Goal: Information Seeking & Learning: Learn about a topic

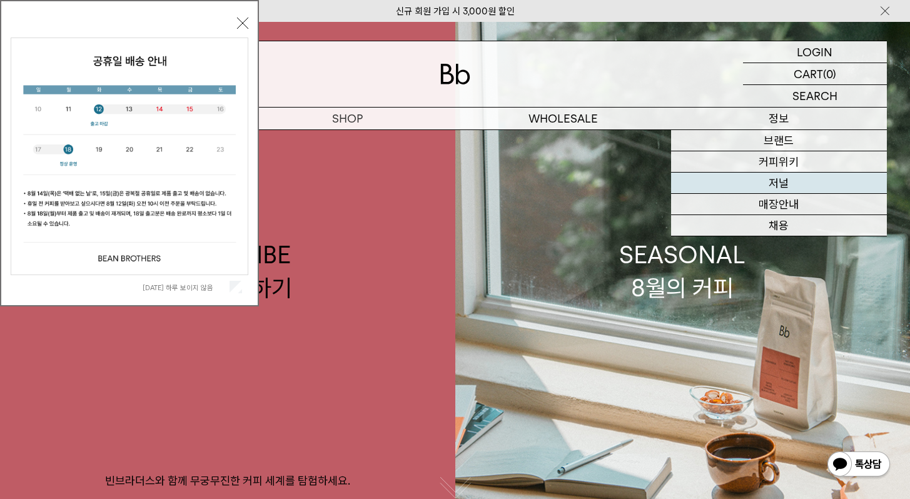
drag, startPoint x: 790, startPoint y: 185, endPoint x: 782, endPoint y: 176, distance: 12.0
click at [790, 185] on link "저널" at bounding box center [779, 183] width 216 height 21
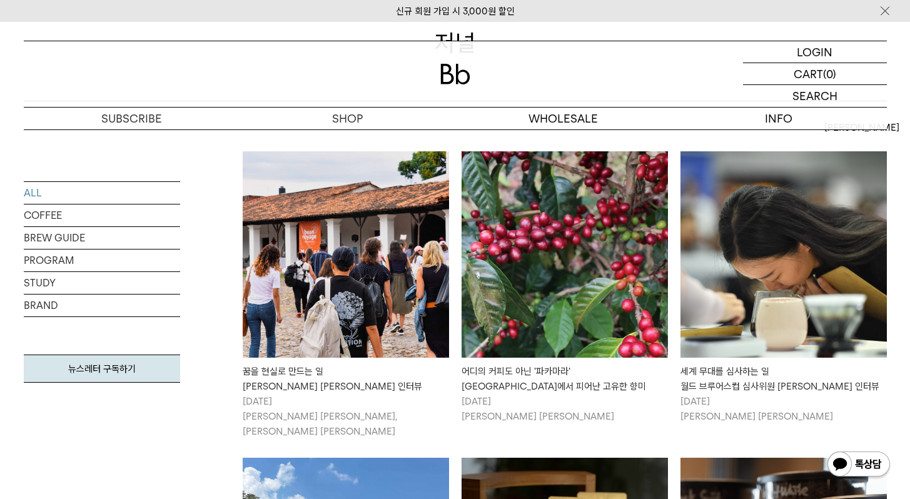
scroll to position [259, 0]
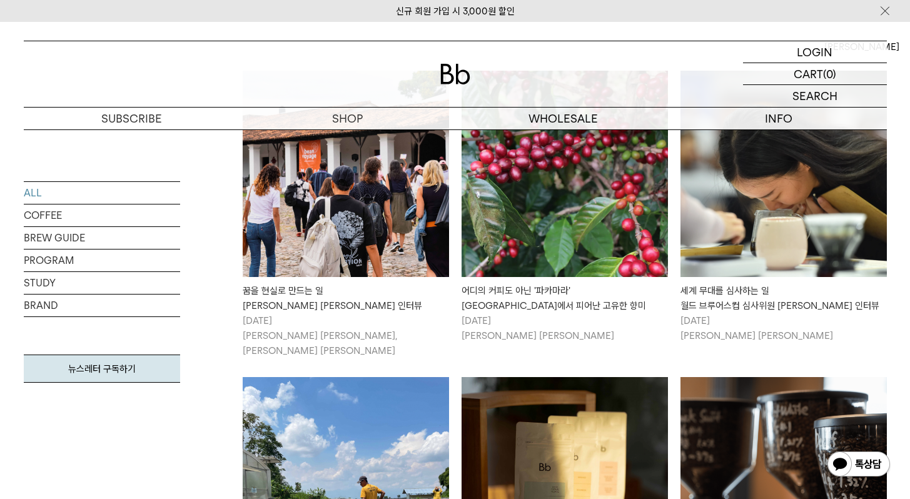
click at [355, 294] on div "꿈을 현실로 만드는 일 빈보야지 탁승희 대표 인터뷰" at bounding box center [346, 298] width 207 height 30
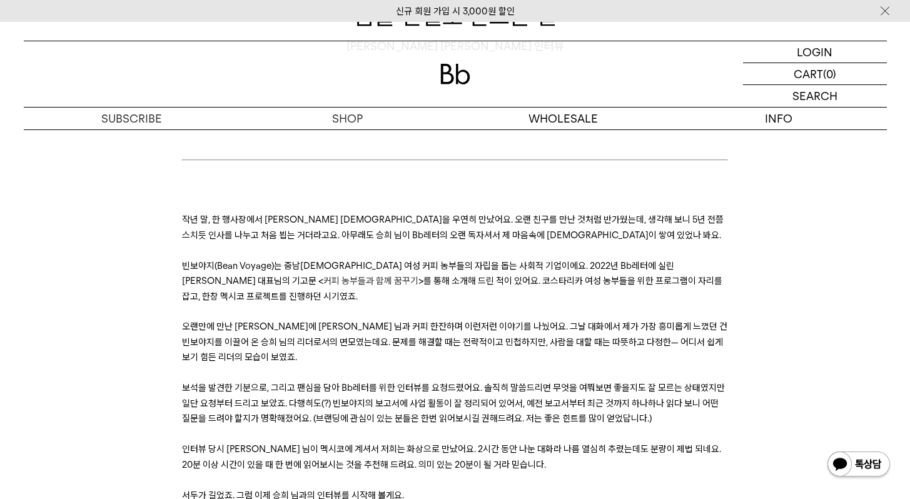
scroll to position [203, 0]
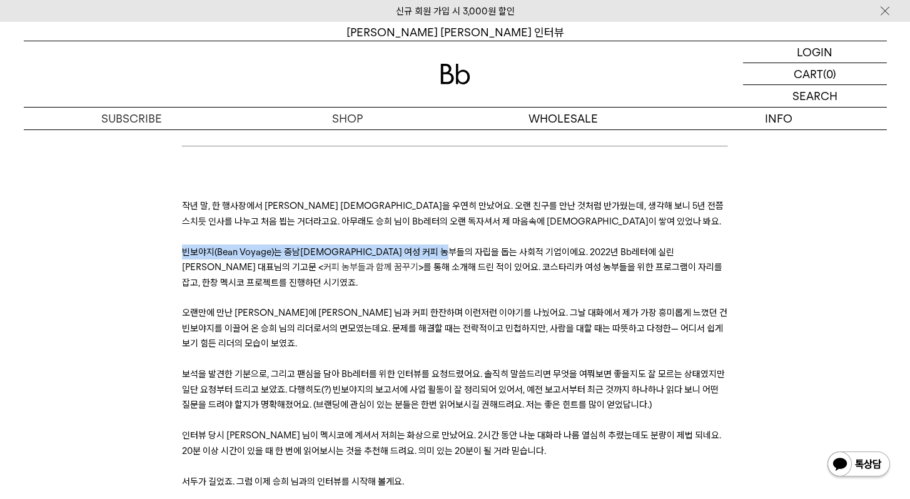
drag, startPoint x: 174, startPoint y: 252, endPoint x: 464, endPoint y: 250, distance: 289.7
copy span "빈보야지(Bean Voyage)는 중남[DEMOGRAPHIC_DATA] 여성 커피 농부들의 자립을 돕는 사회적 기업"
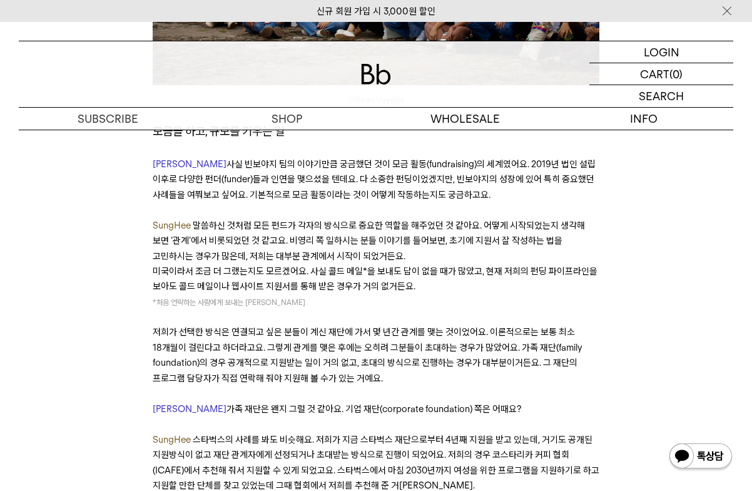
scroll to position [7969, 0]
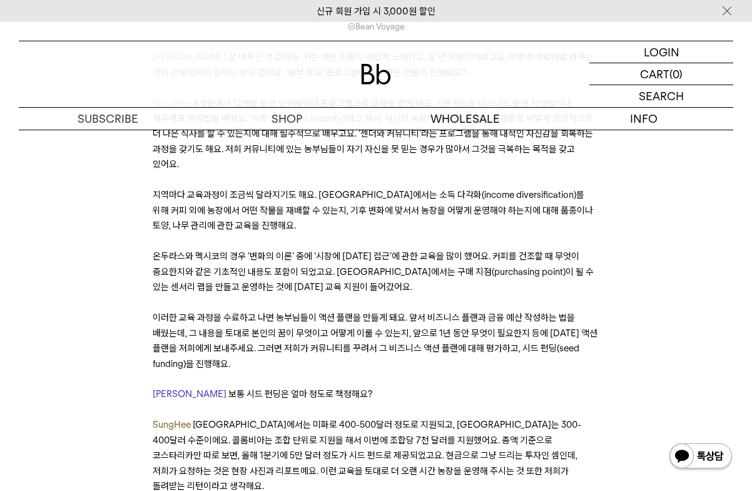
scroll to position [4039, 0]
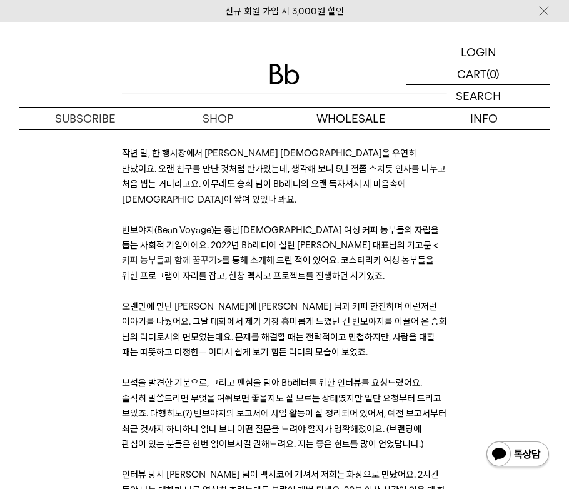
scroll to position [235, 0]
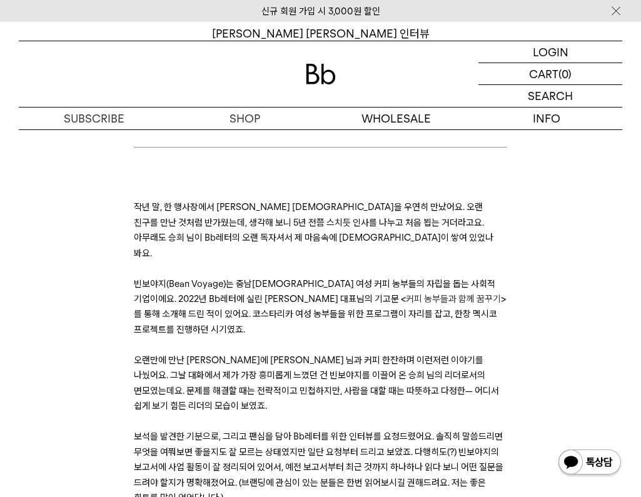
scroll to position [196, 0]
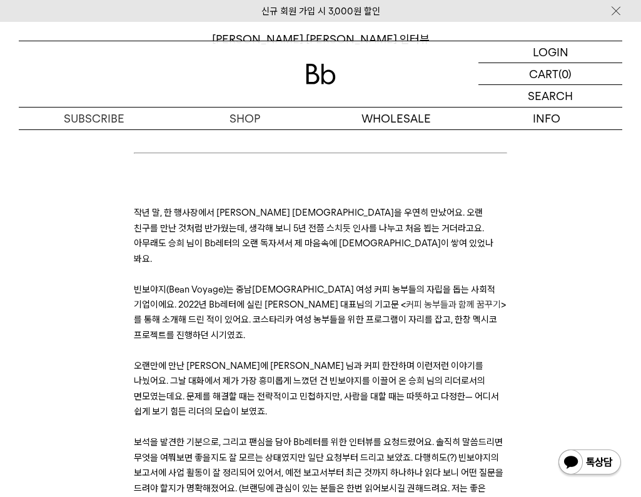
click at [249, 237] on p "작년 말, 한 행사장에서 [PERSON_NAME] [DEMOGRAPHIC_DATA]을 우연히 만났어요. 오랜 친구를 만난 것처럼 반가웠는데, …" at bounding box center [321, 235] width 374 height 61
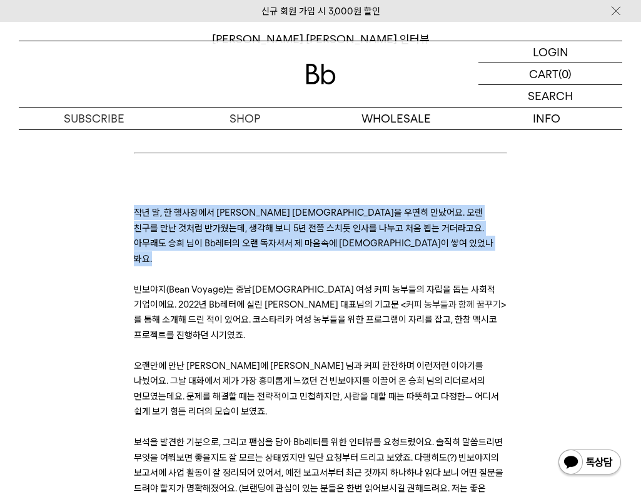
click at [249, 237] on p "작년 말, 한 행사장에서 [PERSON_NAME] [DEMOGRAPHIC_DATA]을 우연히 만났어요. 오랜 친구를 만난 것처럼 반가웠는데, …" at bounding box center [321, 235] width 374 height 61
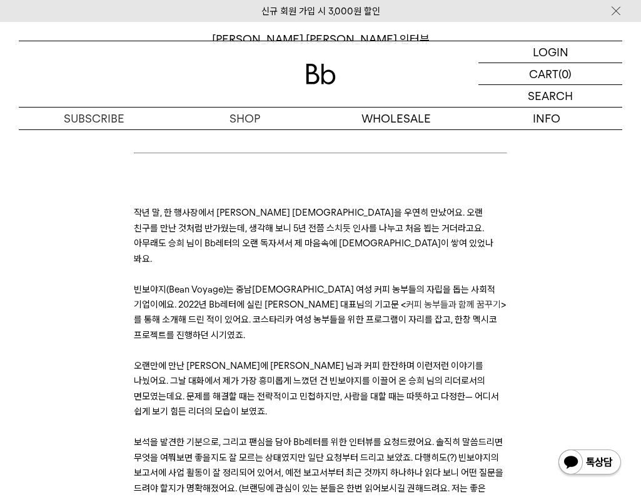
click at [247, 296] on p "빈보야지(Bean Voyage)는 중남미 여성 커피 농부들의 자립을 돕는 사회적 기업이에요. 2022년 Bb레터에 실린 탁승희 대표님의 기고문…" at bounding box center [321, 312] width 374 height 61
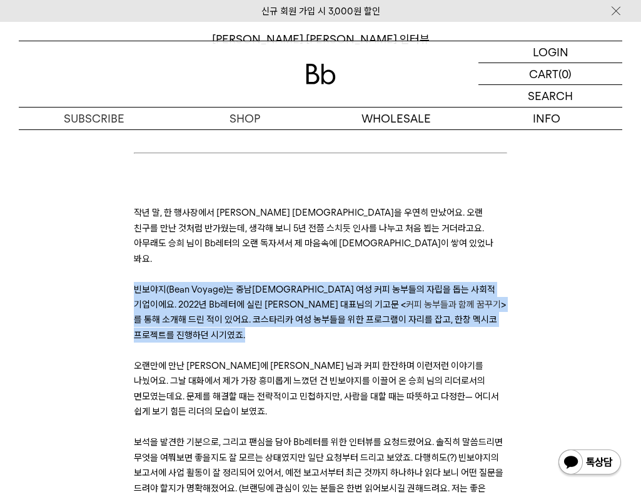
click at [247, 296] on p "빈보야지(Bean Voyage)는 중남미 여성 커피 농부들의 자립을 돕는 사회적 기업이에요. 2022년 Bb레터에 실린 탁승희 대표님의 기고문…" at bounding box center [321, 312] width 374 height 61
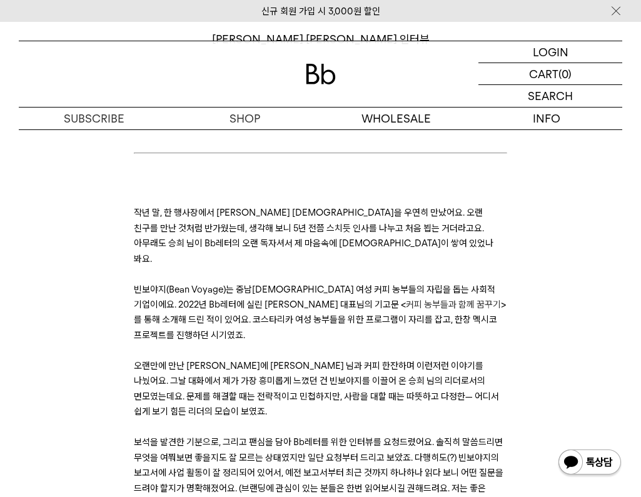
click at [253, 293] on span "빈보야지(Bean Voyage)는 중남[DEMOGRAPHIC_DATA] 여성 커피 농부들의 자립을 돕는 사회적 기업이에요. 2022년 Bb레터…" at bounding box center [315, 297] width 362 height 26
click at [264, 235] on p "작년 말, 한 행사장에서 [PERSON_NAME] [DEMOGRAPHIC_DATA]을 우연히 만났어요. 오랜 친구를 만난 것처럼 반가웠는데, …" at bounding box center [321, 235] width 374 height 61
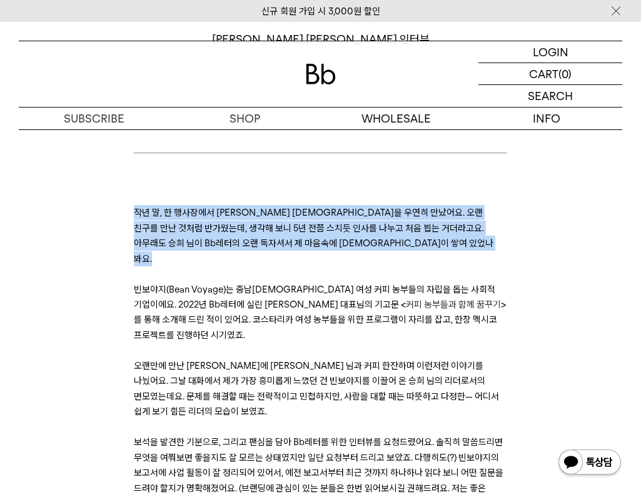
click at [264, 235] on p "작년 말, 한 행사장에서 빈보야지 탁승희 대표님을 우연히 만났어요. 오랜 친구를 만난 것처럼 반가웠는데, 생각해 보니 5년 전쯤 스치듯 인사를…" at bounding box center [321, 235] width 374 height 61
click at [285, 267] on p at bounding box center [321, 274] width 374 height 15
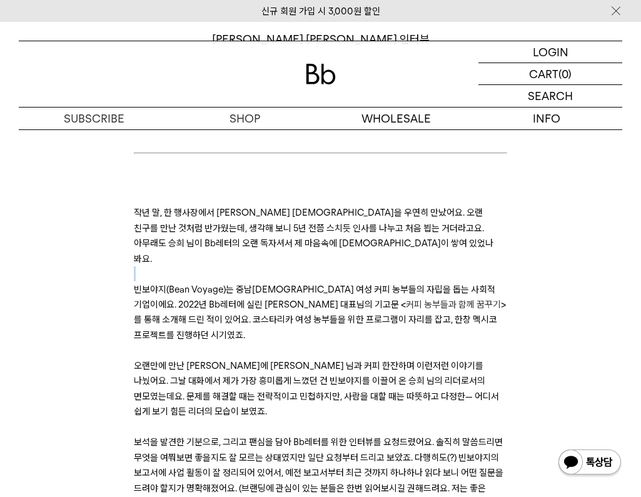
click at [285, 267] on p at bounding box center [321, 274] width 374 height 15
click at [288, 284] on span "빈보야지(Bean Voyage)는 중남미 여성 커피 농부들의 자립을 돕는 사회적 기업이에요. 2022년 Bb레터에 실린 탁승희 대표님의 기고문…" at bounding box center [315, 297] width 362 height 26
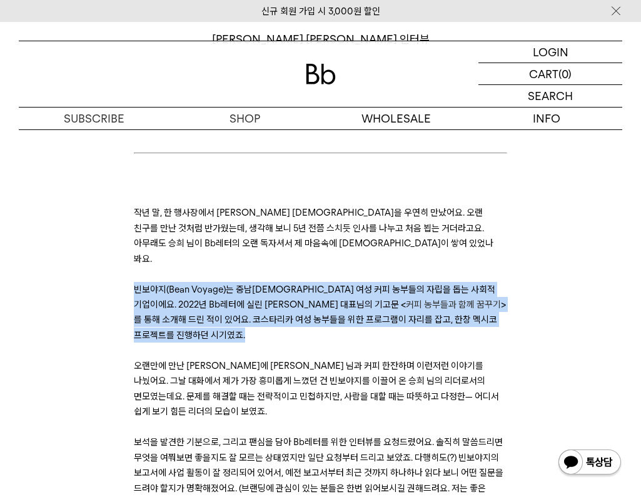
click at [288, 284] on span "빈보야지(Bean Voyage)는 중남미 여성 커피 농부들의 자립을 돕는 사회적 기업이에요. 2022년 Bb레터에 실린 탁승희 대표님의 기고문…" at bounding box center [315, 297] width 362 height 26
click at [305, 300] on span ">를 통해 소개해 드린 적이 있어요. 코스타리카 여성 농부들을 위한 프로그램이 자리를 잡고, 한창 멕시코 프로젝트를 진행하던 시기였죠." at bounding box center [320, 320] width 372 height 42
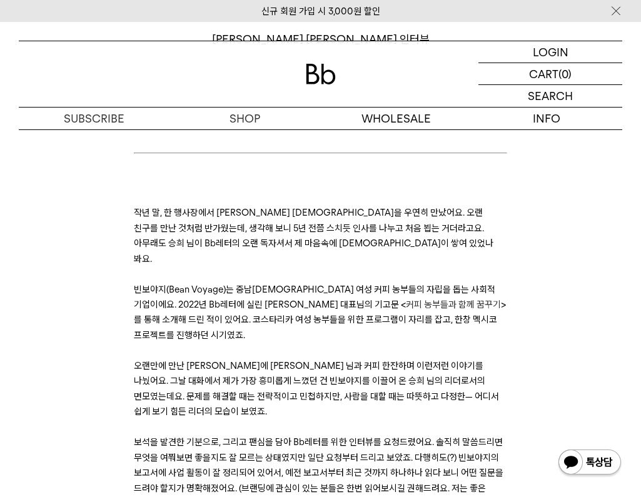
click at [297, 360] on span "오랜만에 만난 김에 승희 님과 커피 한잔하며 이런저런 이야기를 나눴어요. 그날 대화에서 제가 가장 흥미롭게 느꼈던 건 빈보야지를 이끌어 온 승…" at bounding box center [316, 388] width 365 height 57
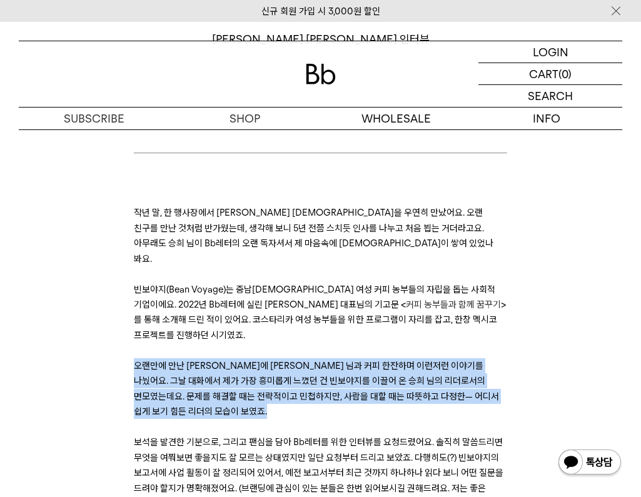
click at [297, 360] on span "오랜만에 만난 김에 승희 님과 커피 한잔하며 이런저런 이야기를 나눴어요. 그날 대화에서 제가 가장 흥미롭게 느꼈던 건 빈보야지를 이끌어 온 승…" at bounding box center [316, 388] width 365 height 57
click at [332, 360] on span "오랜만에 만난 김에 승희 님과 커피 한잔하며 이런저런 이야기를 나눴어요. 그날 대화에서 제가 가장 흥미롭게 느꼈던 건 빈보야지를 이끌어 온 승…" at bounding box center [316, 388] width 365 height 57
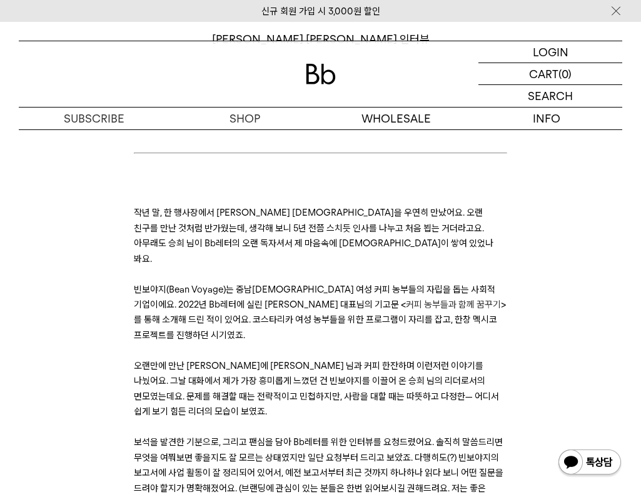
click at [348, 303] on span ">를 통해 소개해 드린 적이 있어요. 코스타리카 여성 농부들을 위한 프로그램이 자리를 잡고, 한창 멕시코 프로젝트를 진행하던 시기였죠." at bounding box center [320, 320] width 372 height 42
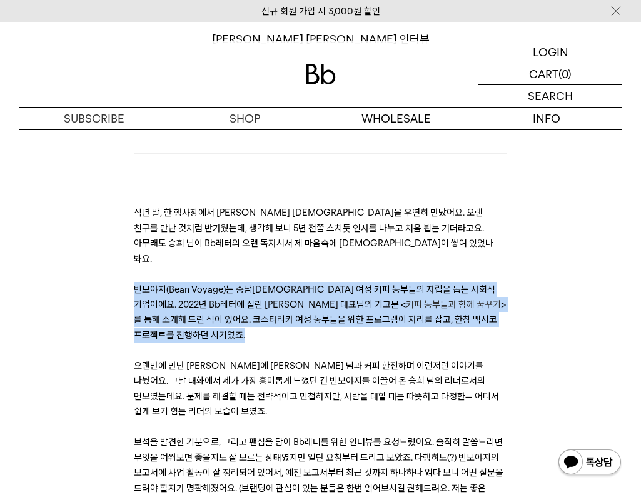
click at [348, 303] on span ">를 통해 소개해 드린 적이 있어요. 코스타리카 여성 농부들을 위한 프로그램이 자리를 잡고, 한창 멕시코 프로젝트를 진행하던 시기였죠." at bounding box center [320, 320] width 372 height 42
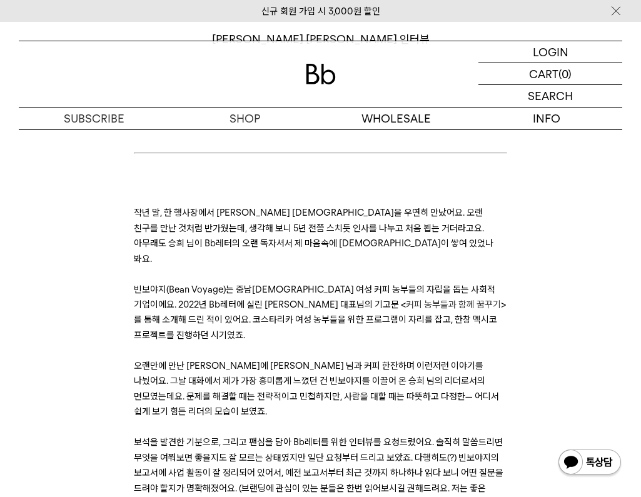
click at [362, 343] on p at bounding box center [321, 350] width 374 height 15
click at [357, 360] on span "오랜만에 만난 김에 승희 님과 커피 한잔하며 이런저런 이야기를 나눴어요. 그날 대화에서 제가 가장 흥미롭게 느꼈던 건 빈보야지를 이끌어 온 승…" at bounding box center [316, 388] width 365 height 57
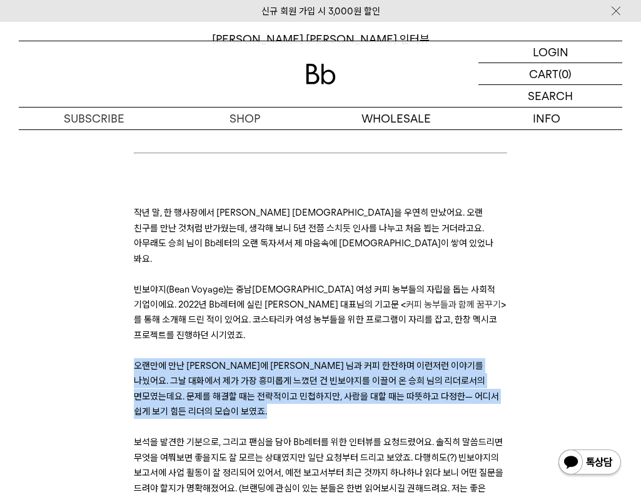
click at [357, 360] on span "오랜만에 만난 김에 승희 님과 커피 한잔하며 이런저런 이야기를 나눴어요. 그날 대화에서 제가 가장 흥미롭게 느꼈던 건 빈보야지를 이끌어 온 승…" at bounding box center [316, 388] width 365 height 57
click at [360, 360] on span "오랜만에 만난 김에 승희 님과 커피 한잔하며 이런저런 이야기를 나눴어요. 그날 대화에서 제가 가장 흥미롭게 느꼈던 건 빈보야지를 이끌어 온 승…" at bounding box center [316, 388] width 365 height 57
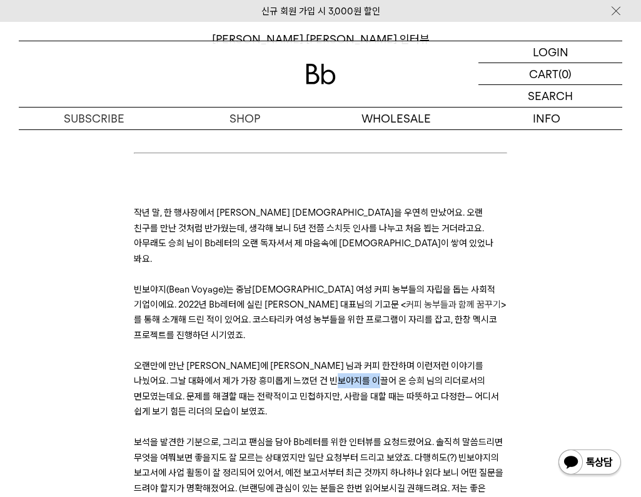
click at [360, 360] on span "오랜만에 만난 김에 승희 님과 커피 한잔하며 이런저런 이야기를 나눴어요. 그날 대화에서 제가 가장 흥미롭게 느꼈던 건 빈보야지를 이끌어 온 승…" at bounding box center [316, 388] width 365 height 57
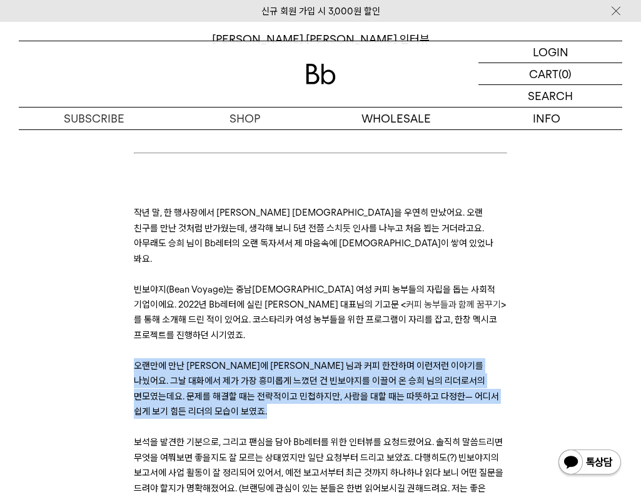
click at [360, 360] on span "오랜만에 만난 김에 승희 님과 커피 한잔하며 이런저런 이야기를 나눴어요. 그날 대화에서 제가 가장 흥미롭게 느꼈던 건 빈보야지를 이끌어 온 승…" at bounding box center [316, 388] width 365 height 57
click at [391, 359] on p "오랜만에 만난 김에 승희 님과 커피 한잔하며 이런저런 이야기를 나눴어요. 그날 대화에서 제가 가장 흥미롭게 느꼈던 건 빈보야지를 이끌어 온 승…" at bounding box center [321, 389] width 374 height 61
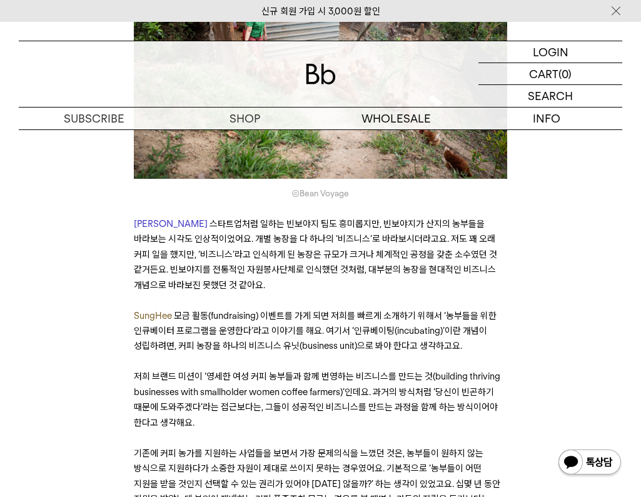
scroll to position [2493, 0]
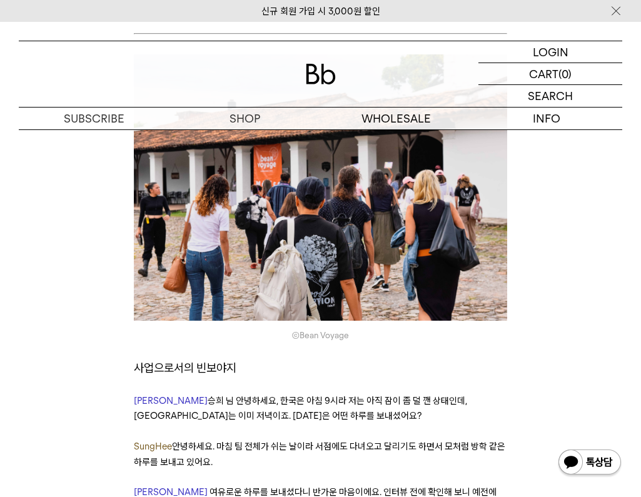
scroll to position [890, 0]
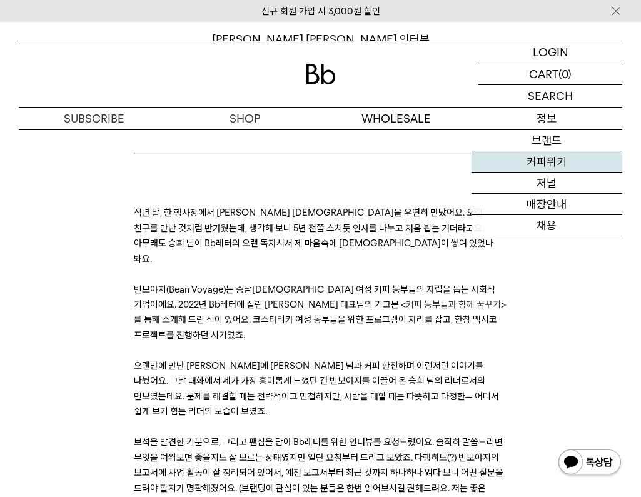
click at [549, 168] on link "커피위키" at bounding box center [547, 161] width 151 height 21
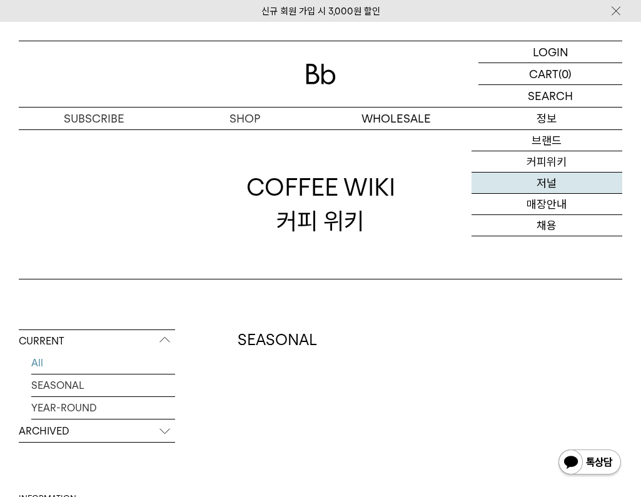
click at [560, 183] on link "저널" at bounding box center [547, 183] width 151 height 21
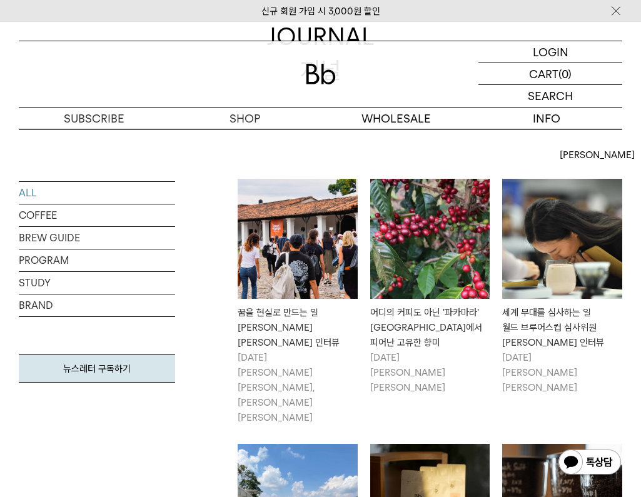
scroll to position [195, 0]
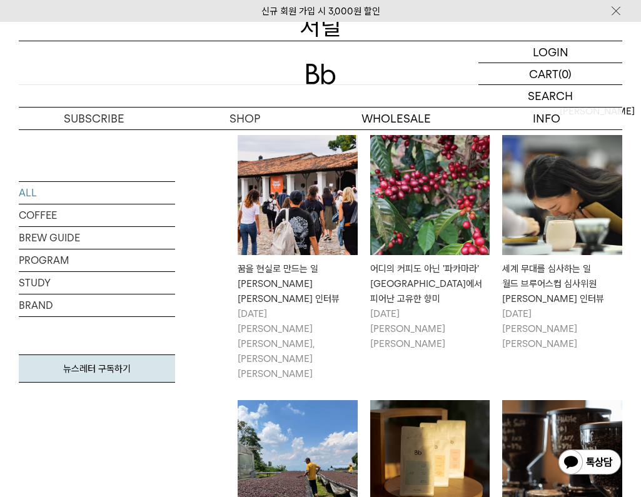
click at [588, 203] on img at bounding box center [562, 195] width 120 height 120
